Goal: Check status: Check status

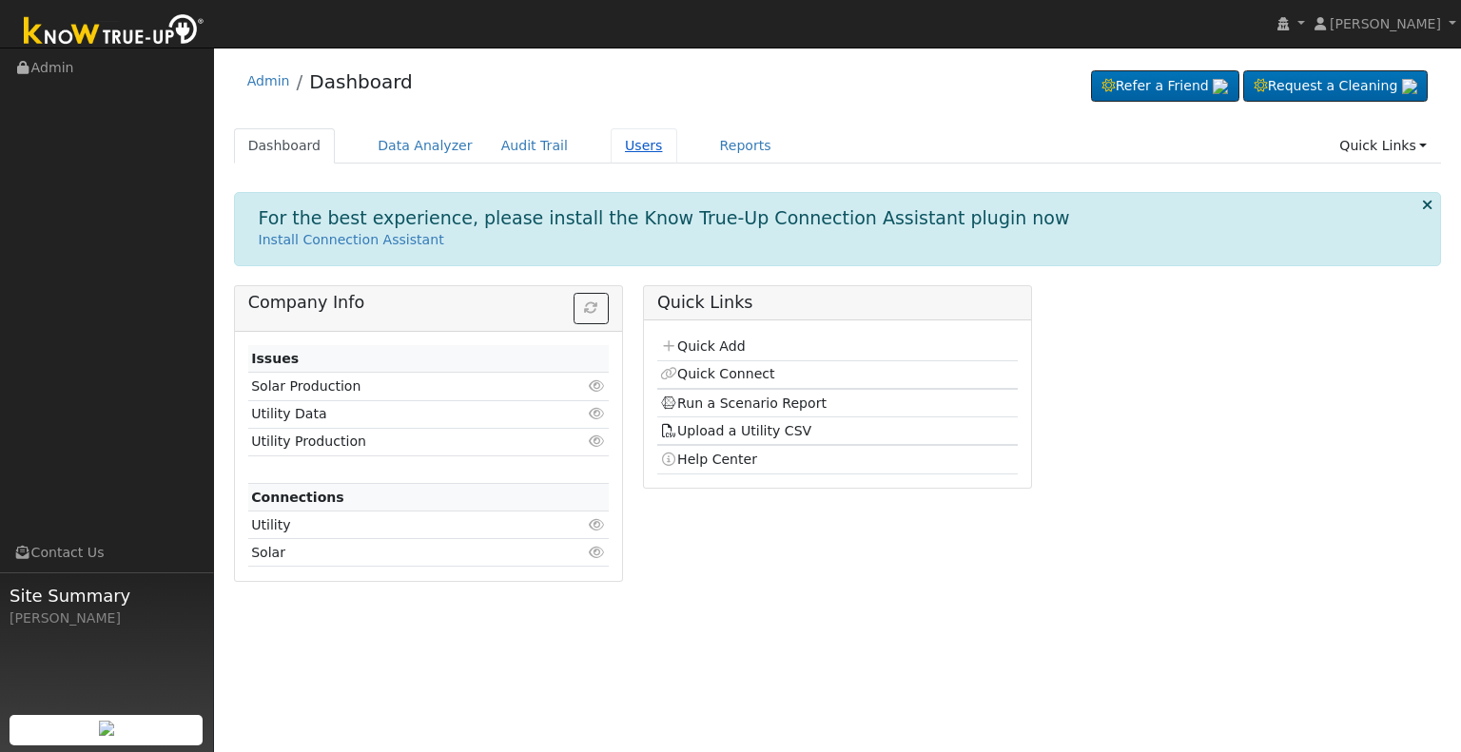
click at [611, 145] on link "Users" at bounding box center [644, 145] width 67 height 35
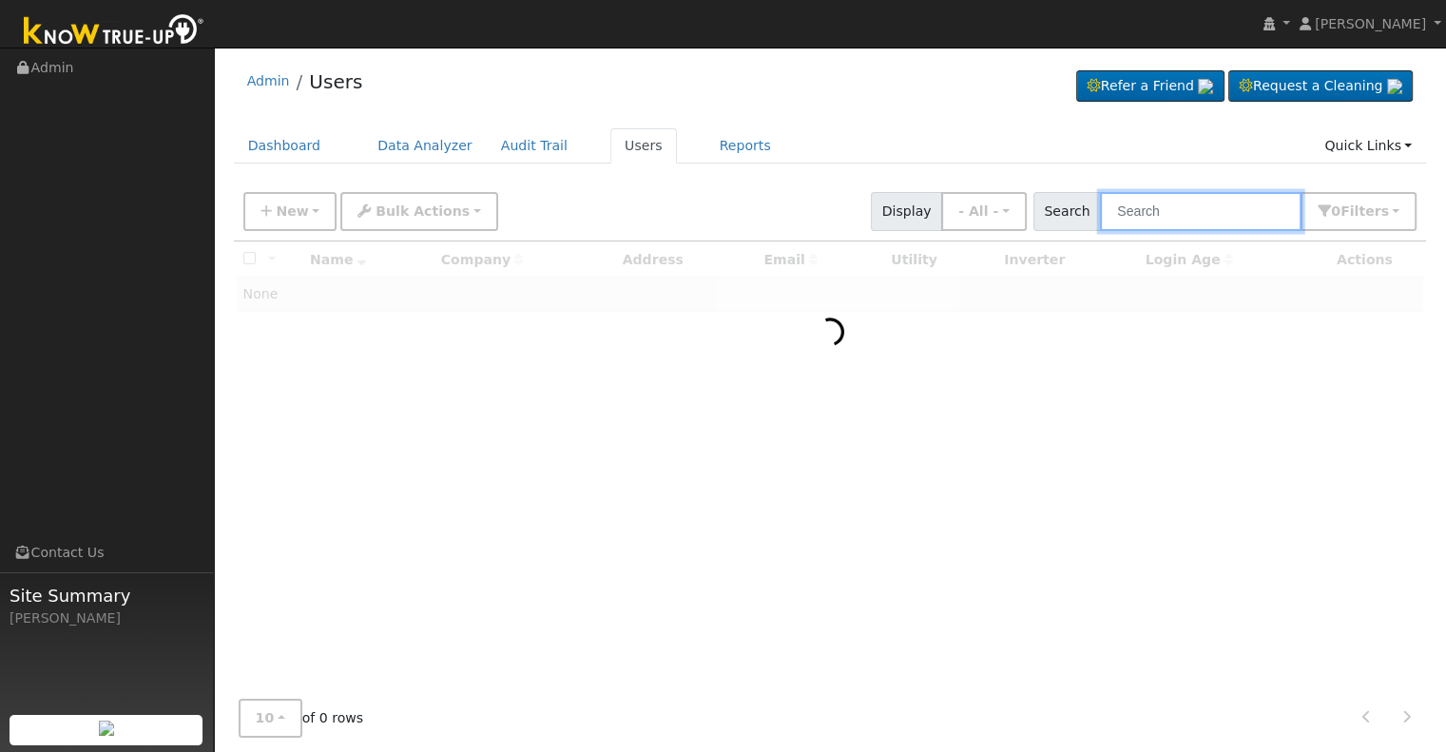
click at [1144, 213] on input "text" at bounding box center [1201, 211] width 202 height 39
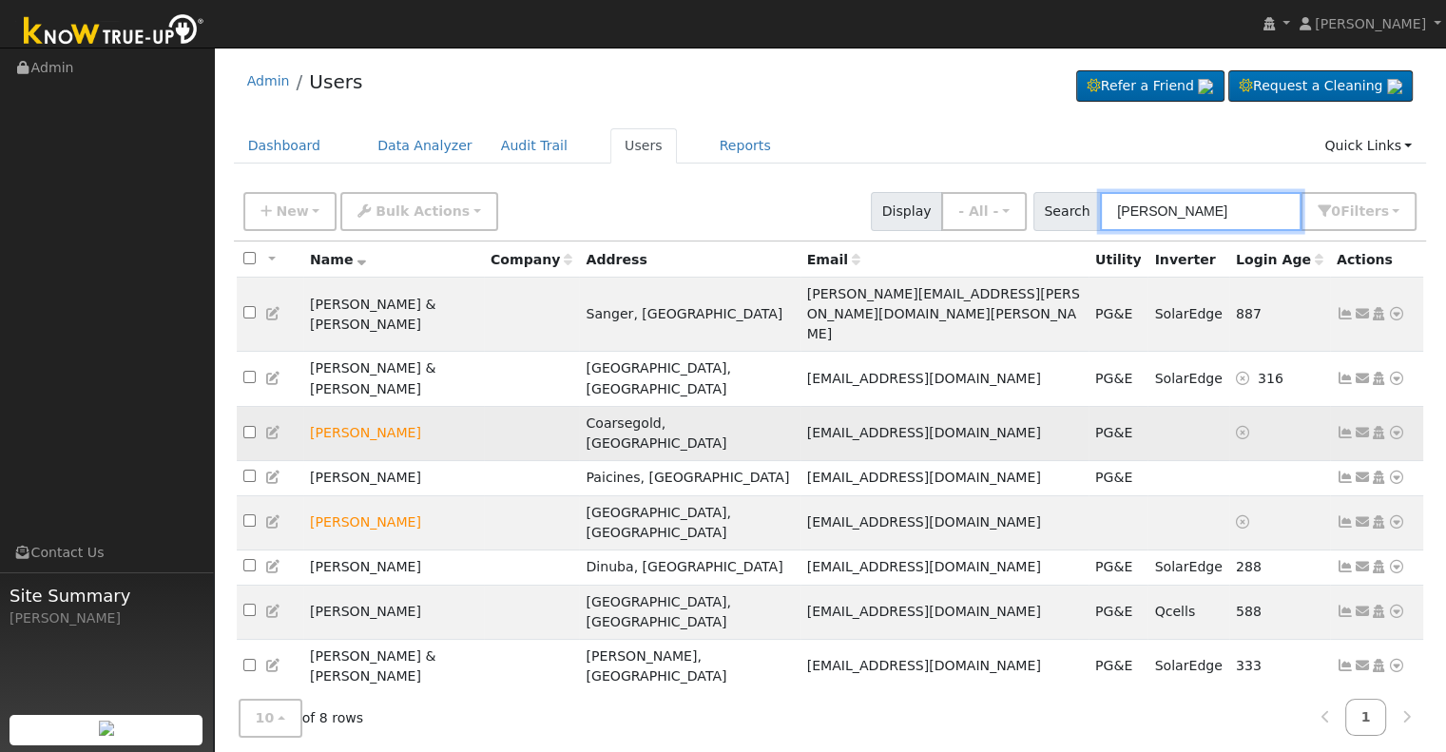
type input "douglas l"
click at [1395, 426] on icon at bounding box center [1396, 432] width 17 height 13
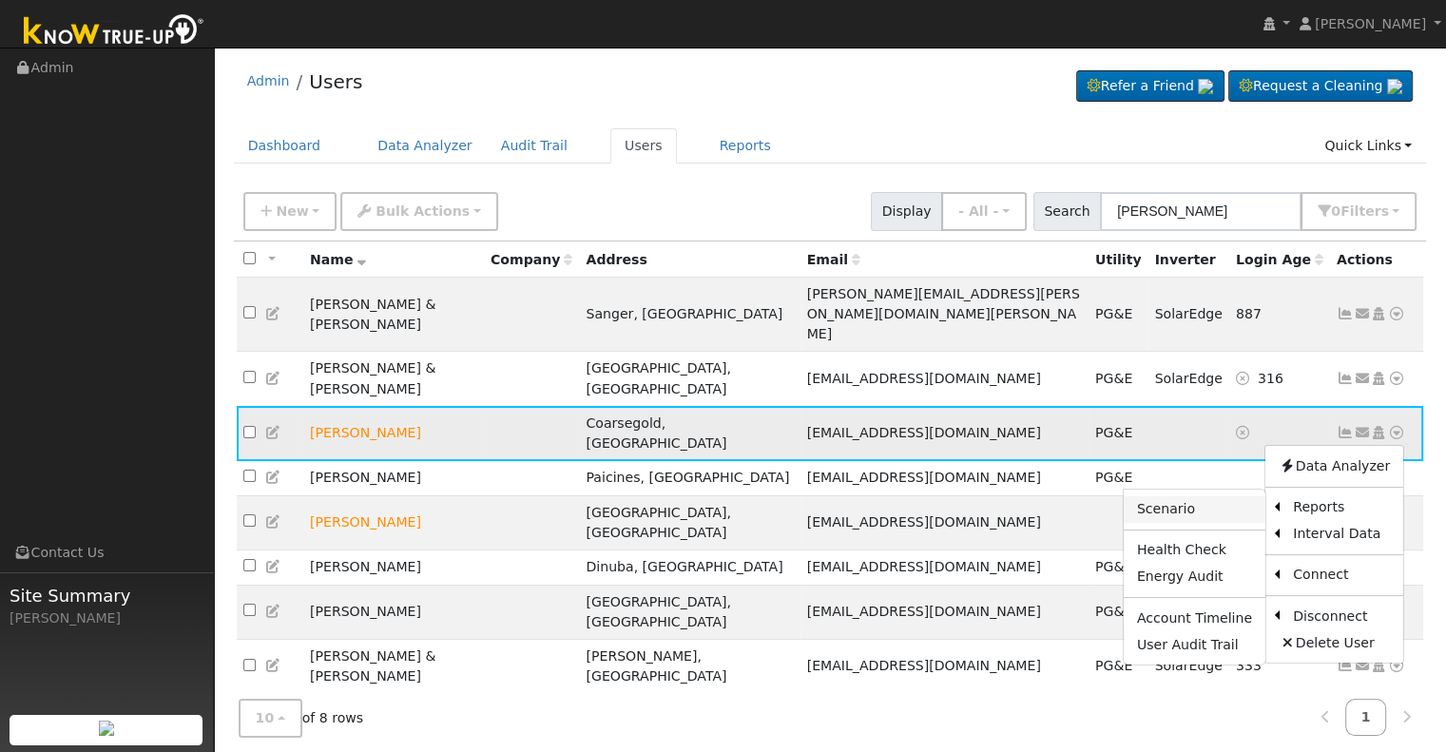
click at [1166, 496] on link "Scenario" at bounding box center [1195, 509] width 142 height 27
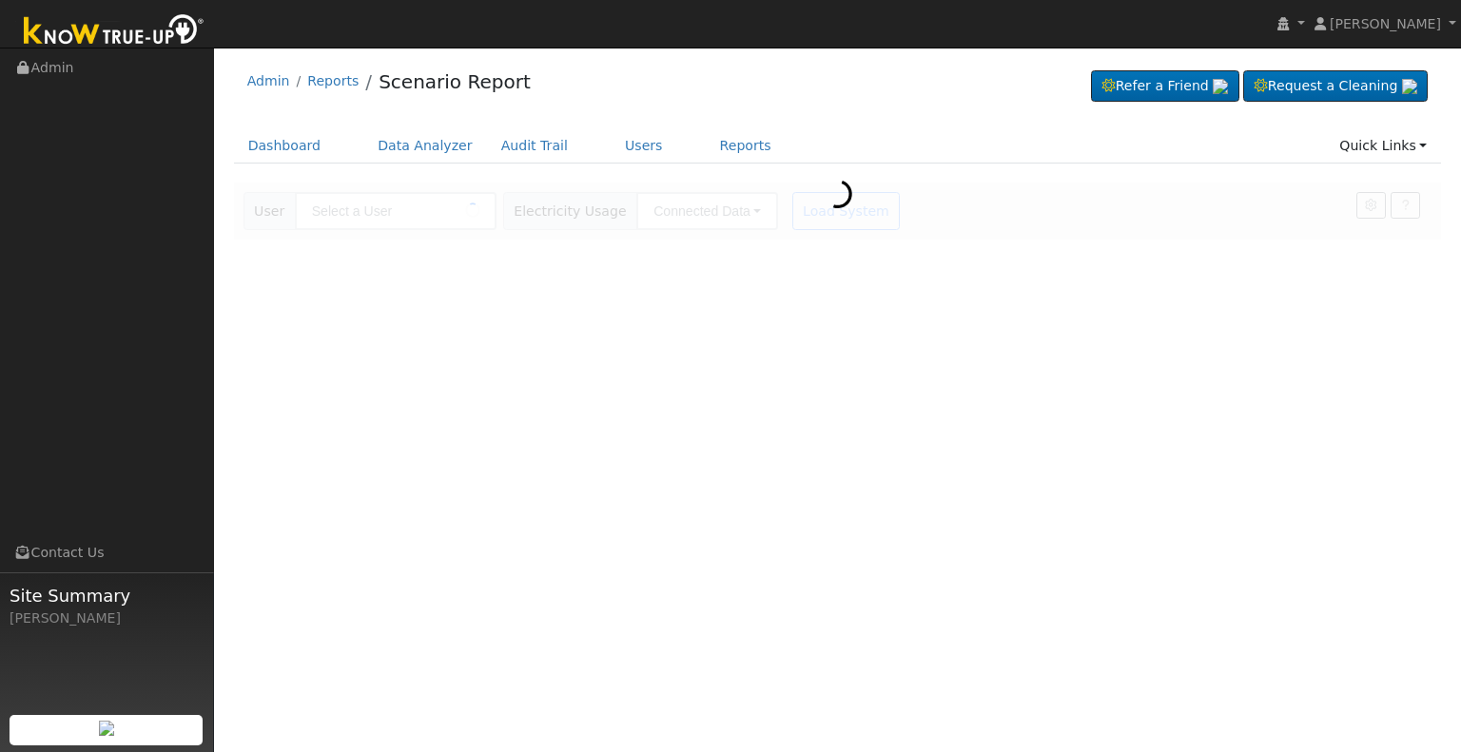
type input "[PERSON_NAME]"
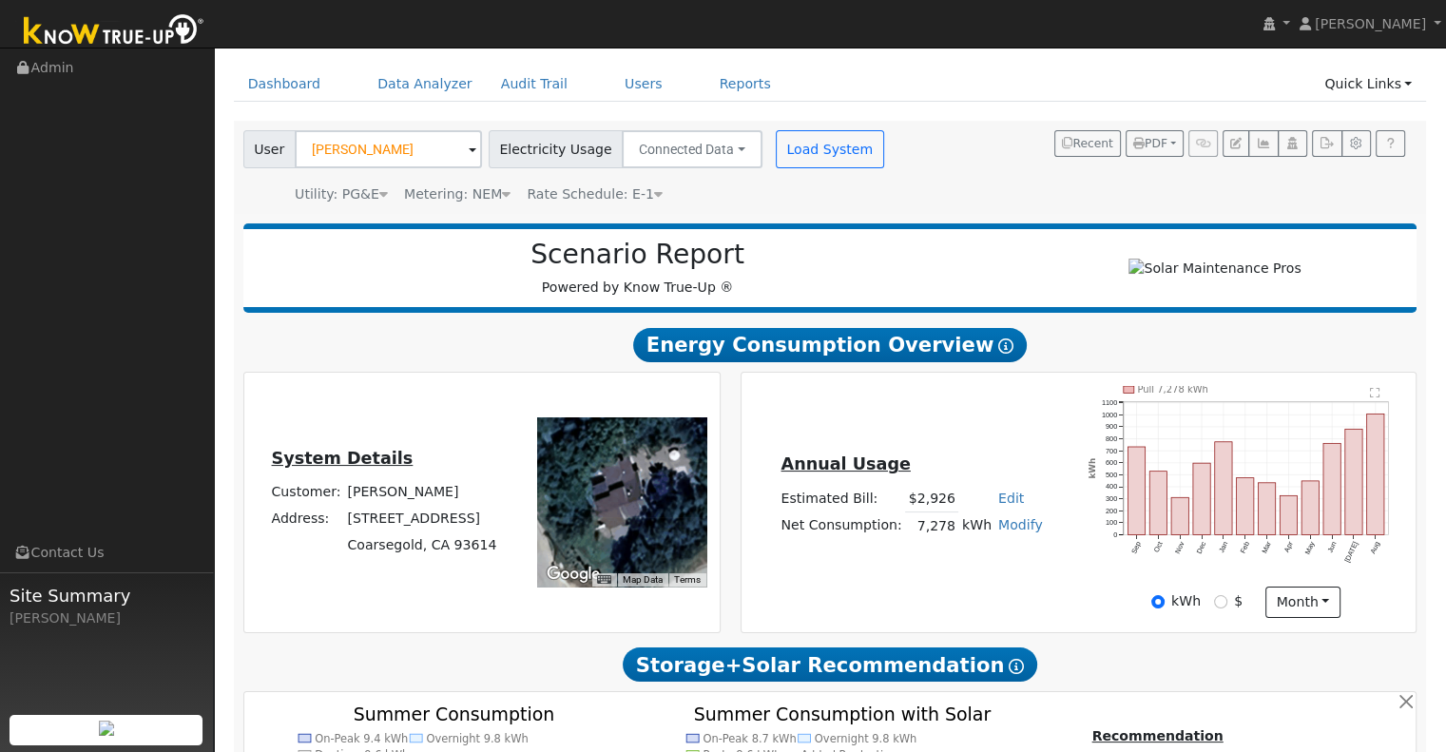
scroll to position [95, 0]
